Goal: Task Accomplishment & Management: Manage account settings

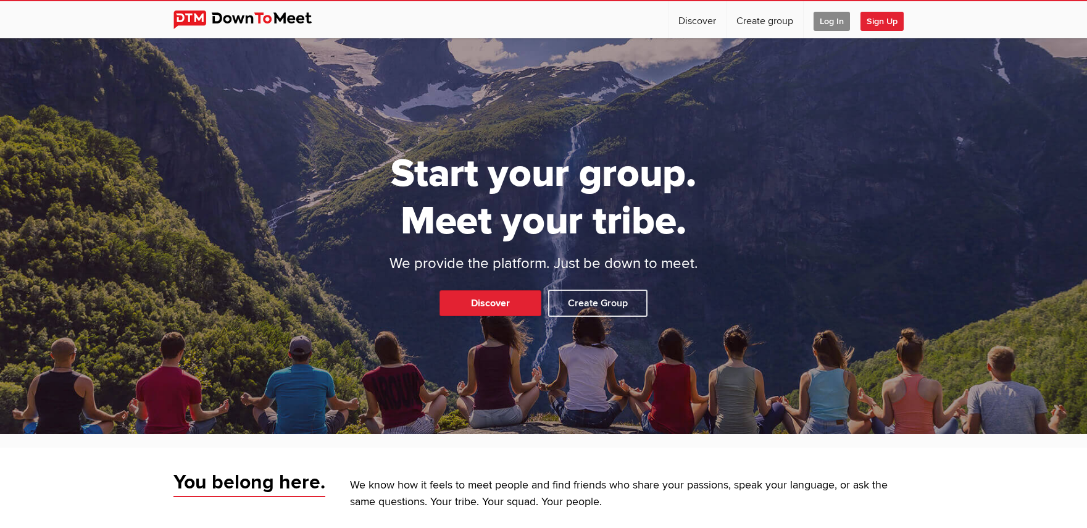
click at [823, 22] on span "Log In" at bounding box center [831, 21] width 36 height 19
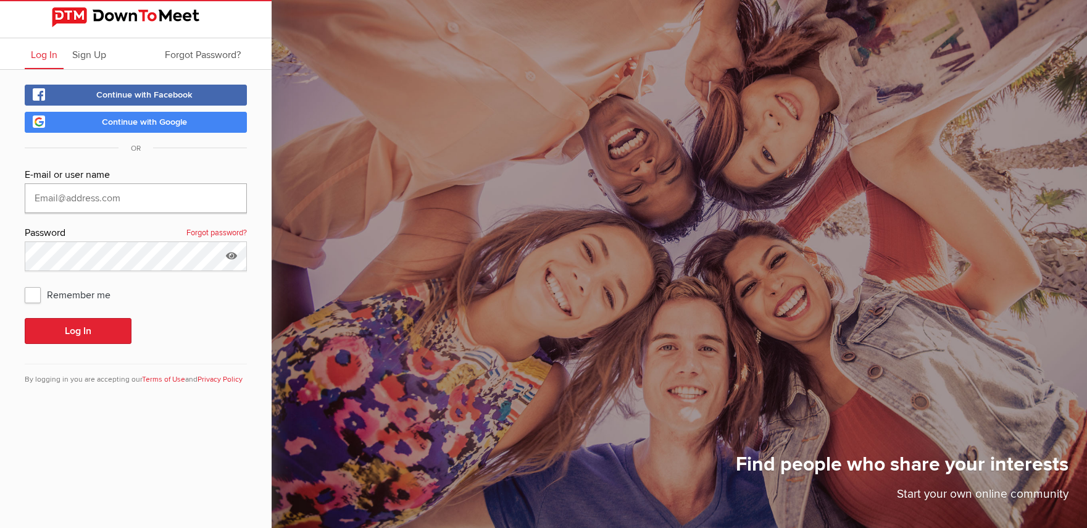
type input "[EMAIL_ADDRESS][DOMAIN_NAME]"
click at [94, 325] on button "Log In" at bounding box center [78, 331] width 107 height 26
